Goal: Find specific page/section: Find specific page/section

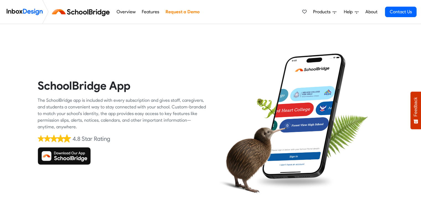
scroll to position [4, 0]
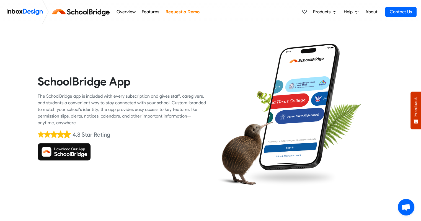
click at [59, 152] on img at bounding box center [64, 152] width 53 height 18
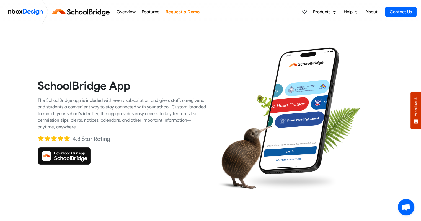
click at [65, 157] on img at bounding box center [64, 156] width 53 height 18
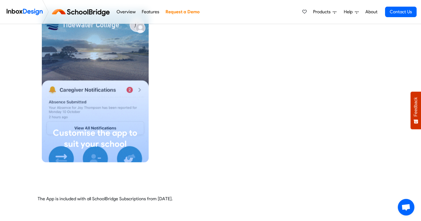
scroll to position [1274, 0]
